Goal: Task Accomplishment & Management: Use online tool/utility

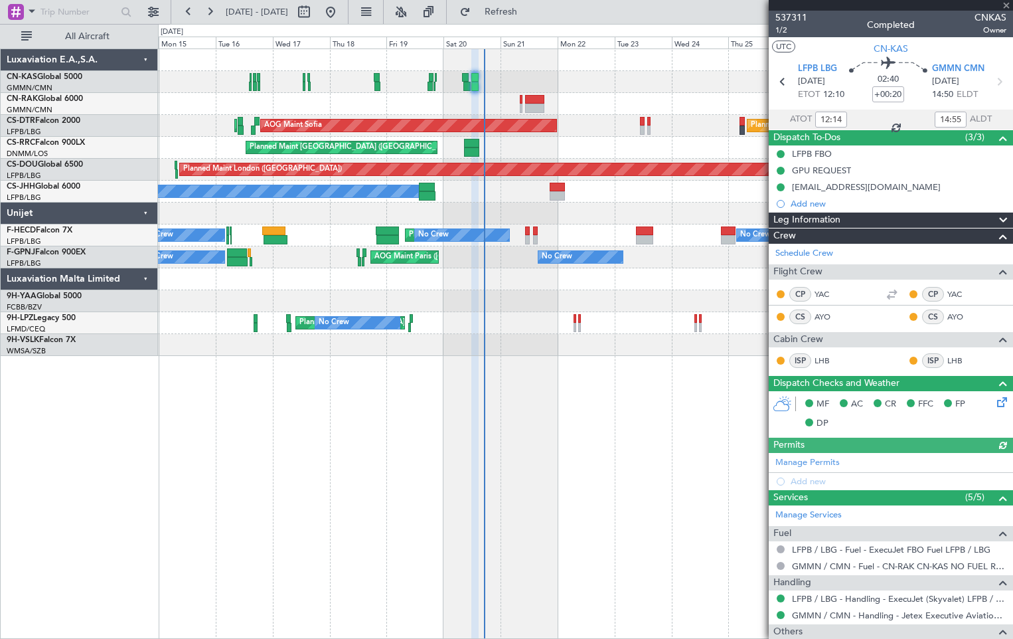
type input "[PERSON_NAME] ([PERSON_NAME])"
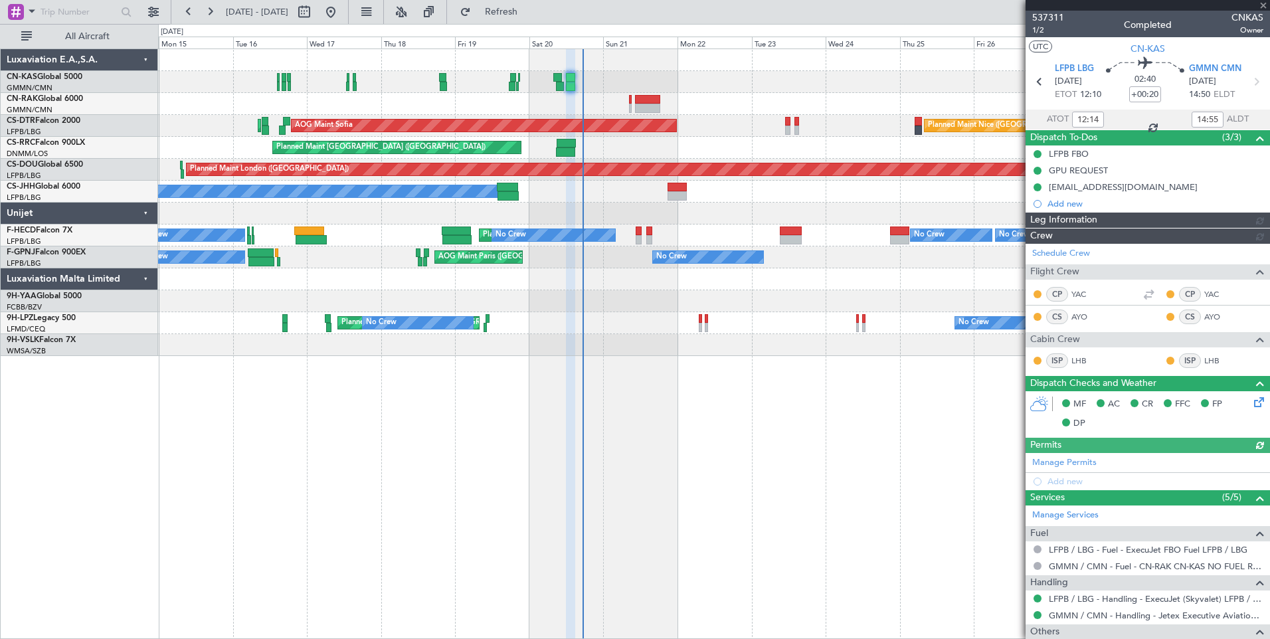
type input "[PERSON_NAME] ([PERSON_NAME])"
click at [1013, 6] on div at bounding box center [1147, 5] width 244 height 11
click at [1013, 6] on span at bounding box center [1262, 6] width 13 height 12
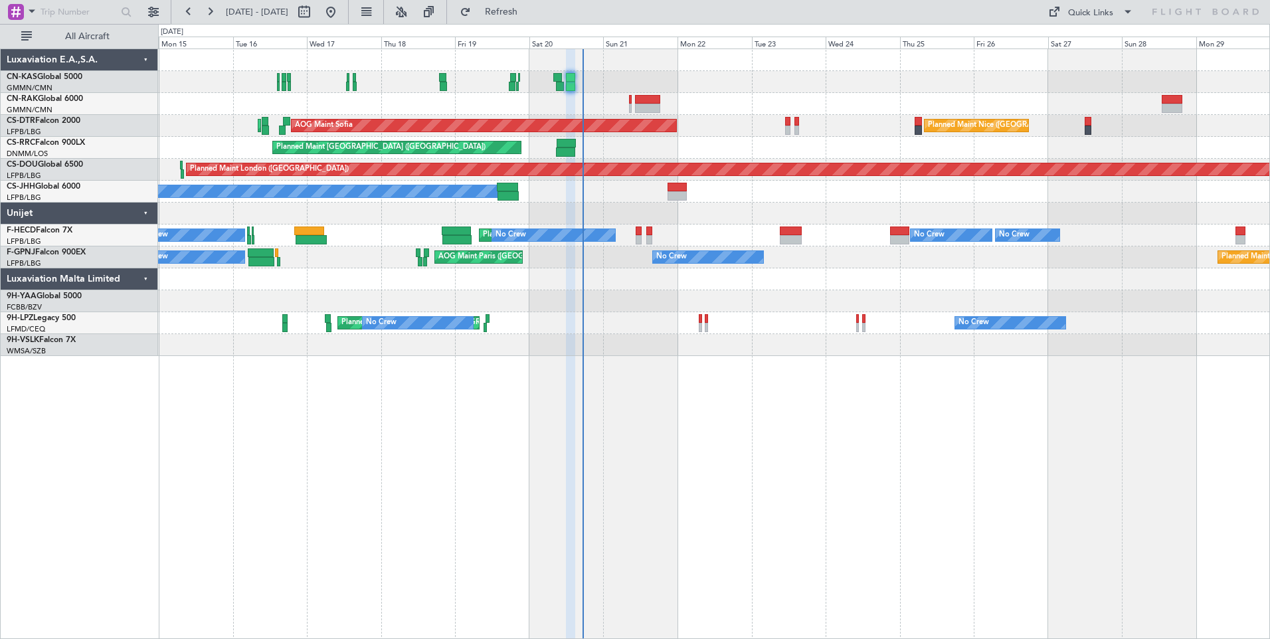
type input "0"
click at [1013, 18] on div "Quick Links" at bounding box center [1090, 13] width 45 height 13
click at [1013, 51] on button "Trip Builder" at bounding box center [1091, 44] width 100 height 32
